Goal: Check status: Check status

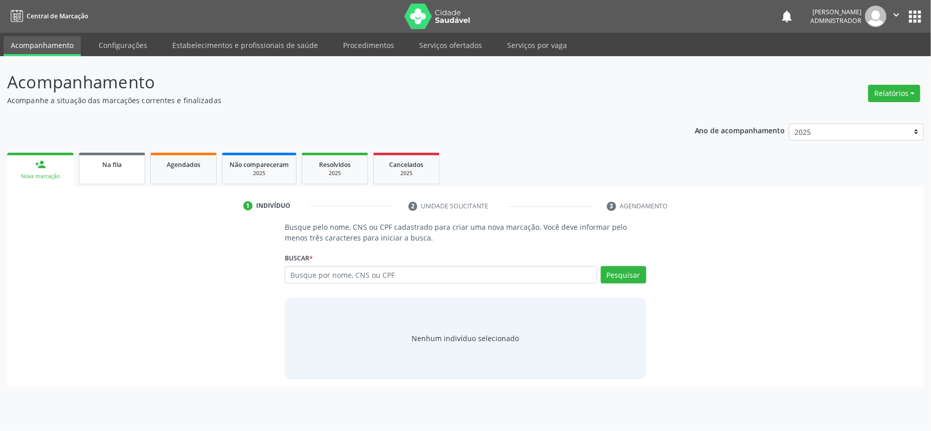
click at [119, 168] on div "Na fila" at bounding box center [111, 164] width 51 height 11
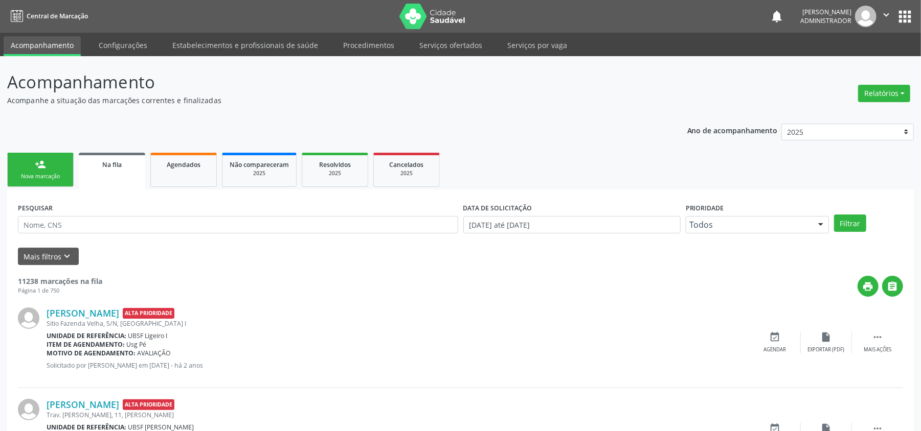
scroll to position [68, 0]
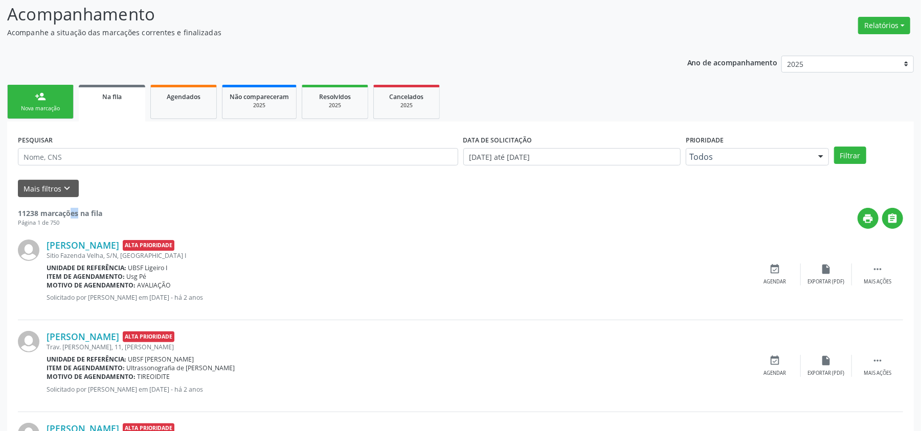
drag, startPoint x: 26, startPoint y: 213, endPoint x: 36, endPoint y: 213, distance: 10.2
click at [36, 213] on strong "11238 marcações na fila" at bounding box center [60, 214] width 84 height 10
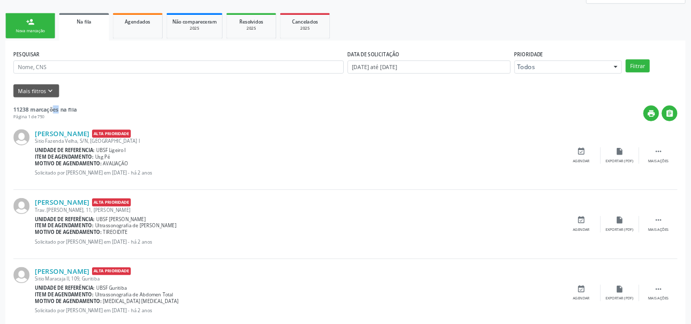
scroll to position [137, 0]
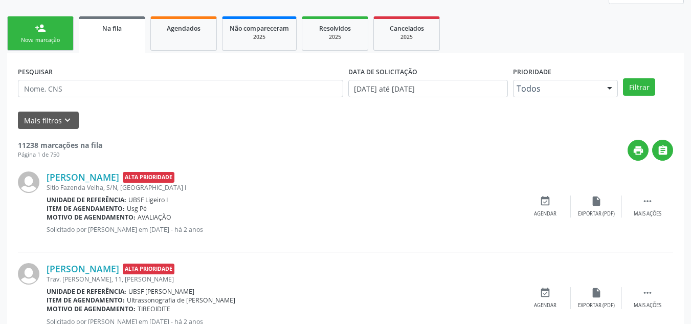
click at [219, 142] on div "print " at bounding box center [387, 150] width 571 height 21
drag, startPoint x: 15, startPoint y: 144, endPoint x: 100, endPoint y: 148, distance: 85.0
click at [56, 151] on div "Página 1 de 750" at bounding box center [60, 154] width 84 height 9
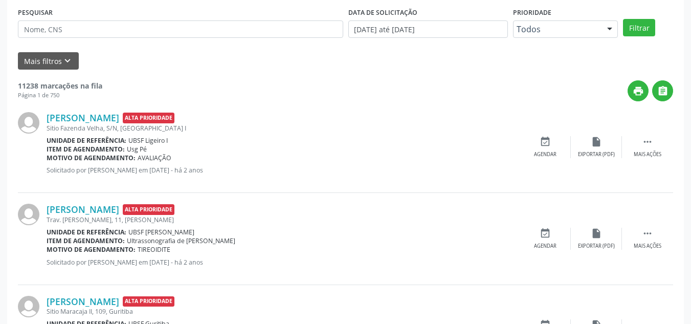
scroll to position [117, 0]
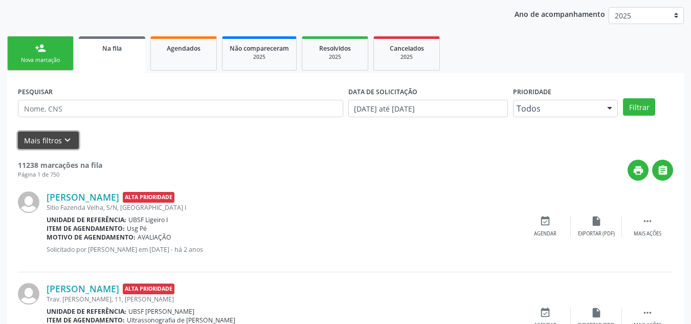
click at [69, 138] on icon "keyboard_arrow_down" at bounding box center [67, 139] width 11 height 11
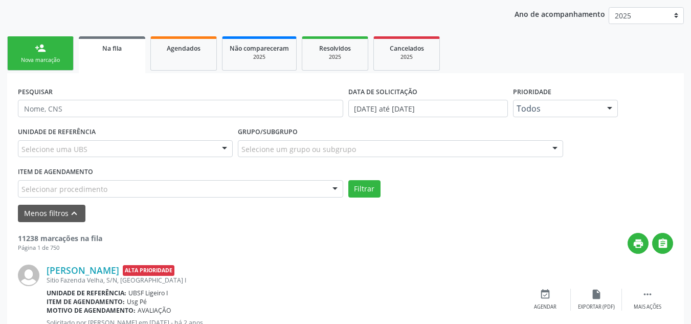
click at [166, 155] on div "Selecione uma UBS" at bounding box center [125, 148] width 215 height 17
click at [477, 177] on div "UNIDADE DE REFERÊNCIA Selecione uma UBS Todas as UBS UBSF Ligeiro II UBSF Saulo…" at bounding box center [345, 160] width 660 height 73
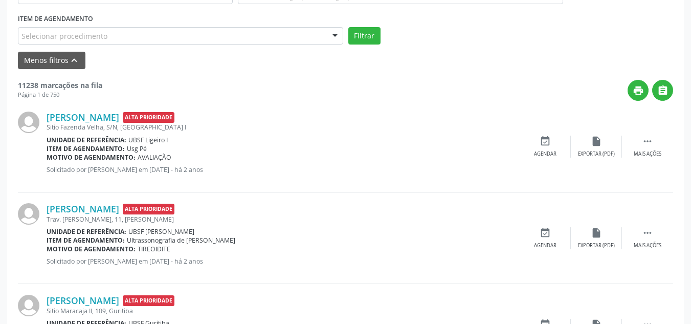
scroll to position [270, 0]
click at [648, 144] on icon "" at bounding box center [647, 140] width 11 height 11
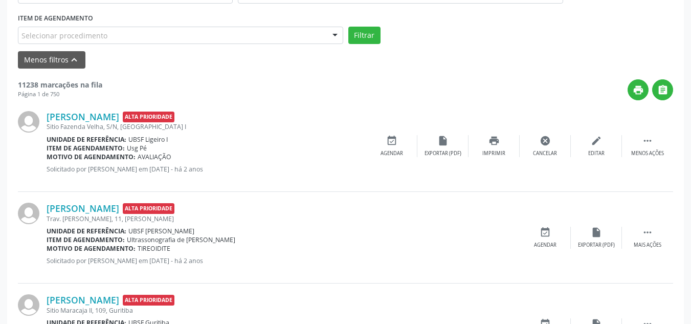
click at [306, 80] on div "print " at bounding box center [387, 89] width 571 height 21
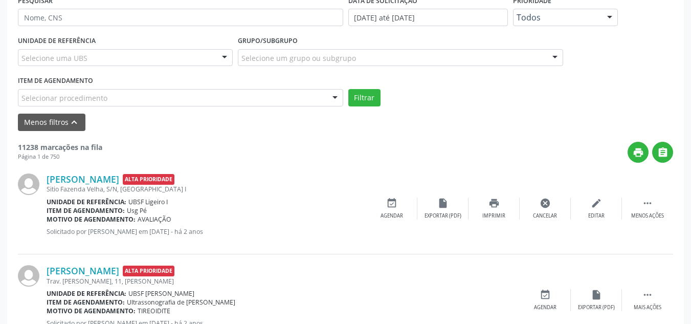
scroll to position [117, 0]
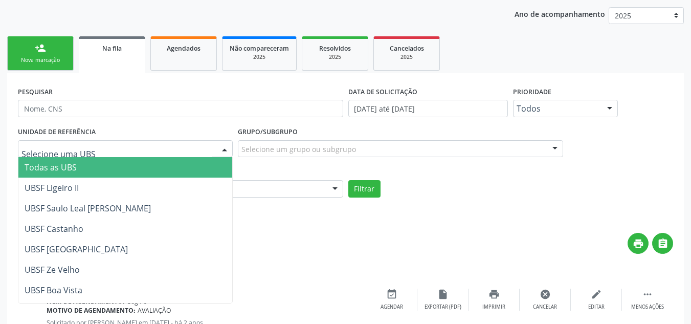
click at [130, 150] on div at bounding box center [125, 148] width 215 height 17
click at [155, 127] on div "UNIDADE DE REFERÊNCIA Todas as UBS UBSF Ligeiro II UBSF Saulo Leal [PERSON_NAME…" at bounding box center [125, 144] width 220 height 40
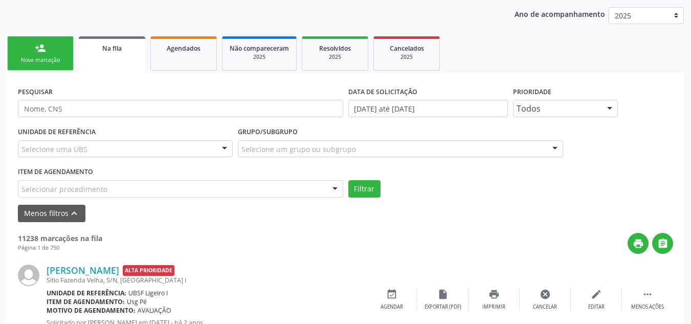
click at [152, 189] on div "Selecionar procedimento" at bounding box center [180, 188] width 325 height 17
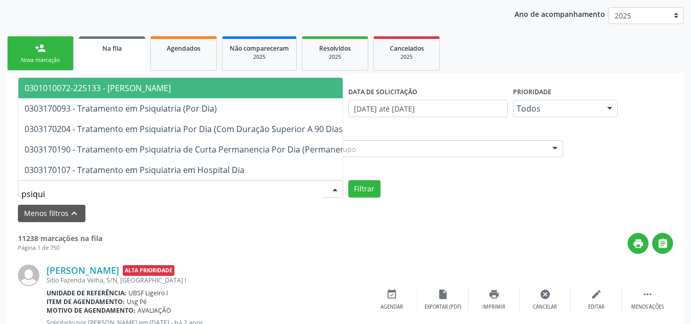
type input "psiquia"
click at [181, 81] on span "0301010072-225133 - [PERSON_NAME]" at bounding box center [278, 88] width 520 height 20
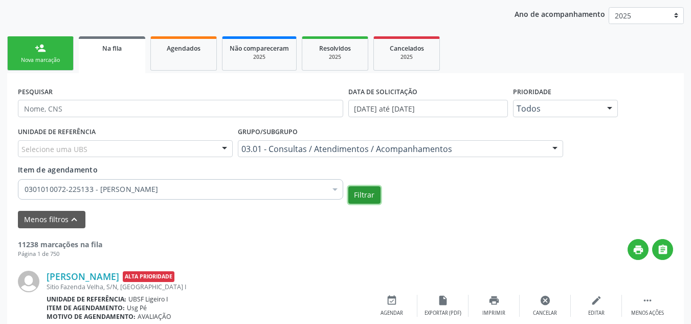
click at [364, 193] on button "Filtrar" at bounding box center [364, 194] width 32 height 17
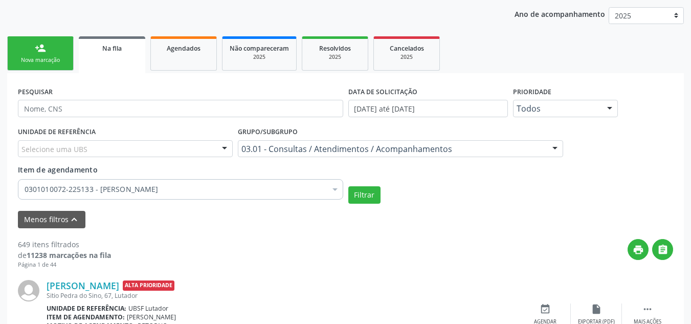
drag, startPoint x: 13, startPoint y: 243, endPoint x: 82, endPoint y: 245, distance: 69.0
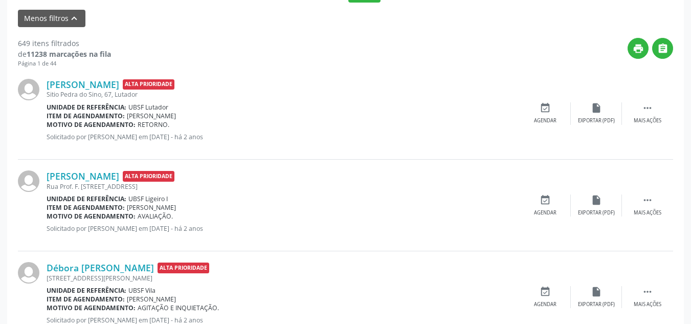
scroll to position [307, 0]
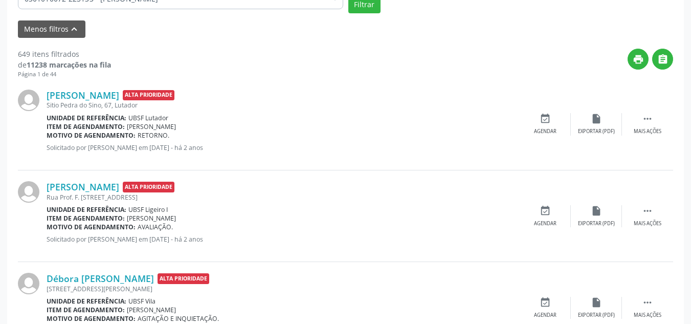
click at [171, 117] on div "Unidade de referência: UBSF Lutador" at bounding box center [283, 117] width 473 height 9
drag, startPoint x: 142, startPoint y: 127, endPoint x: 163, endPoint y: 126, distance: 21.5
click at [163, 126] on span "[PERSON_NAME]" at bounding box center [151, 126] width 49 height 9
click at [150, 139] on span "RETORNO." at bounding box center [154, 135] width 32 height 9
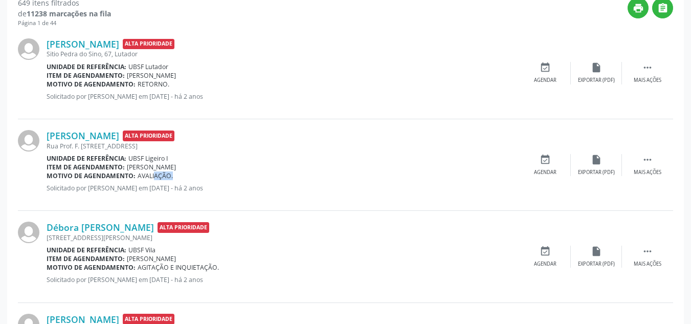
drag, startPoint x: 145, startPoint y: 176, endPoint x: 168, endPoint y: 177, distance: 23.0
click at [168, 177] on span "AVALIAÇÃO." at bounding box center [155, 175] width 35 height 9
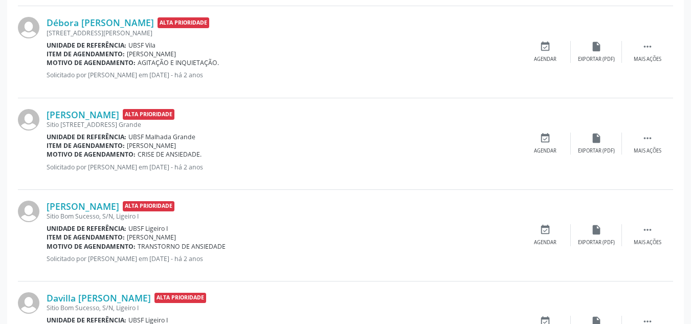
scroll to position [716, 0]
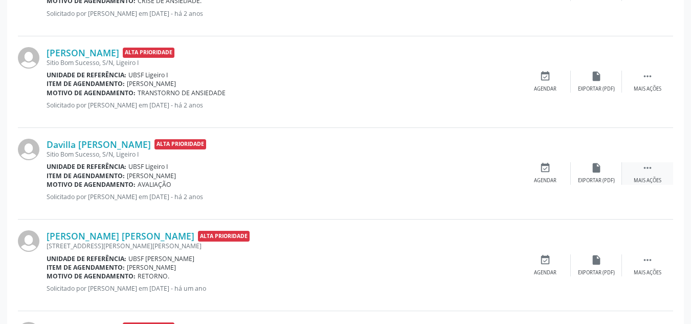
click at [648, 165] on icon "" at bounding box center [647, 167] width 11 height 11
click at [315, 148] on div "Davilla [PERSON_NAME] Alta Prioridade" at bounding box center [207, 144] width 320 height 11
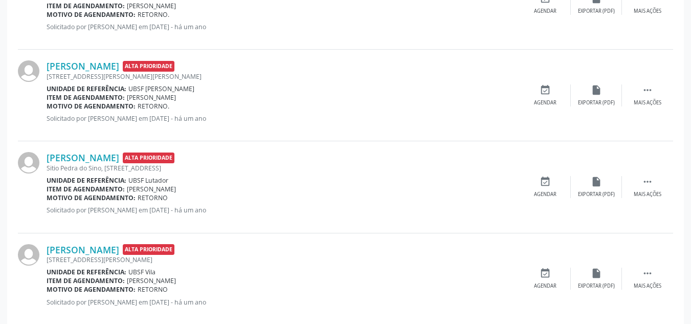
scroll to position [1483, 0]
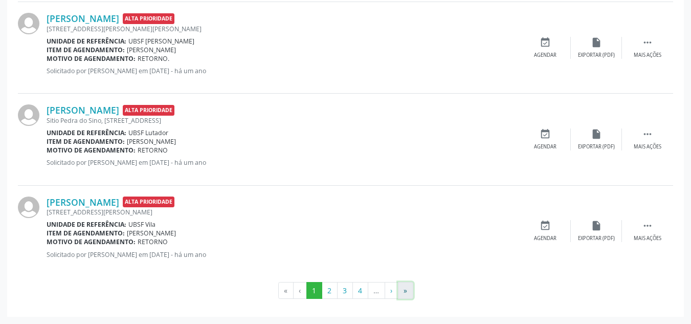
click at [408, 291] on button "»" at bounding box center [405, 290] width 15 height 17
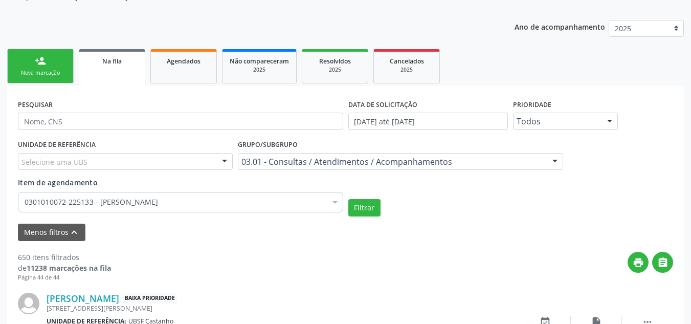
scroll to position [566, 0]
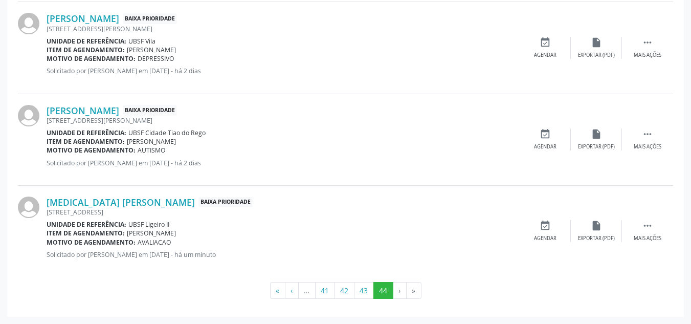
drag, startPoint x: 165, startPoint y: 242, endPoint x: 132, endPoint y: 237, distance: 32.6
click at [132, 237] on div "[MEDICAL_DATA] [PERSON_NAME] Baixa Prioridade [STREET_ADDRESS][PERSON_NAME] Uni…" at bounding box center [283, 231] width 473 height 70
click at [195, 239] on div "Motivo de agendamento: [GEOGRAPHIC_DATA]" at bounding box center [283, 242] width 473 height 9
drag, startPoint x: 171, startPoint y: 161, endPoint x: 197, endPoint y: 161, distance: 26.1
click at [197, 161] on p "Solicitado por [PERSON_NAME] em [DATE] - há 2 dias" at bounding box center [283, 162] width 473 height 9
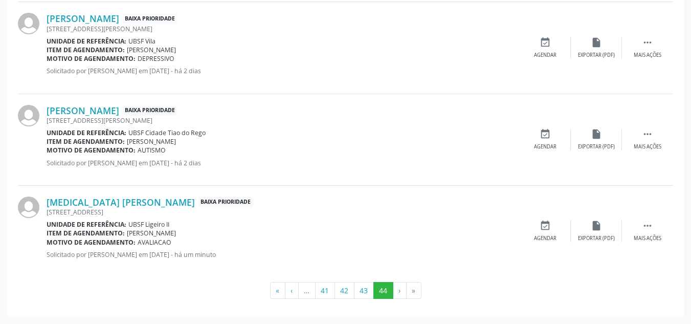
drag, startPoint x: 130, startPoint y: 145, endPoint x: 166, endPoint y: 145, distance: 35.8
click at [166, 145] on span "[PERSON_NAME]" at bounding box center [151, 141] width 49 height 9
drag, startPoint x: 153, startPoint y: 150, endPoint x: 157, endPoint y: 156, distance: 7.4
click at [156, 150] on div "Motivo de agendamento: AUTISMO" at bounding box center [283, 150] width 473 height 9
drag, startPoint x: 140, startPoint y: 239, endPoint x: 179, endPoint y: 239, distance: 39.9
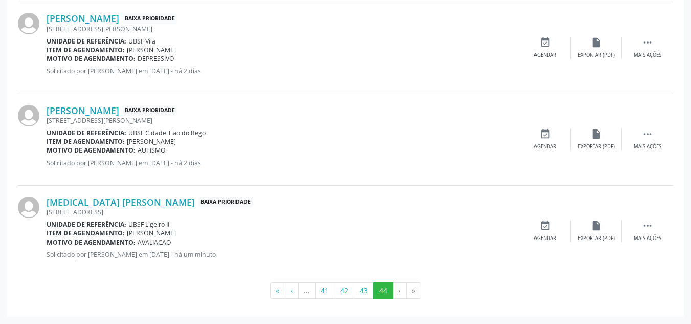
click at [179, 239] on div "Motivo de agendamento: [GEOGRAPHIC_DATA]" at bounding box center [283, 242] width 473 height 9
drag, startPoint x: 165, startPoint y: 253, endPoint x: 194, endPoint y: 255, distance: 29.2
click at [194, 255] on p "Solicitado por [PERSON_NAME] em [DATE] - há um minuto" at bounding box center [283, 254] width 473 height 9
drag, startPoint x: 134, startPoint y: 234, endPoint x: 175, endPoint y: 234, distance: 40.9
click at [175, 234] on span "[PERSON_NAME]" at bounding box center [151, 233] width 49 height 9
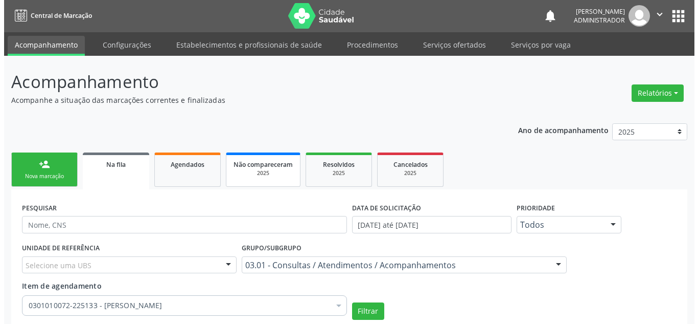
scroll to position [0, 0]
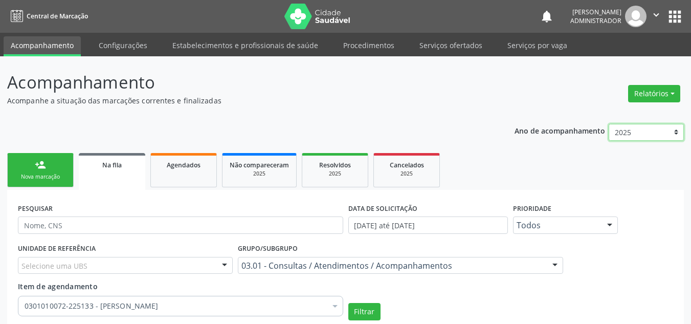
click at [627, 133] on select "2025 2024 2023 2022 2021" at bounding box center [645, 132] width 75 height 17
click at [459, 100] on p "Acompanhe a situação das marcações correntes e finalizadas" at bounding box center [243, 100] width 473 height 11
click at [269, 162] on span "Não compareceram" at bounding box center [259, 165] width 59 height 9
